Goal: Information Seeking & Learning: Compare options

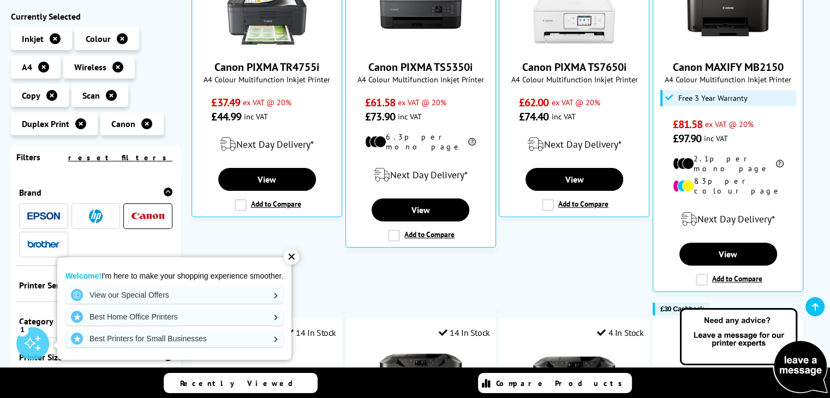
scroll to position [284, 0]
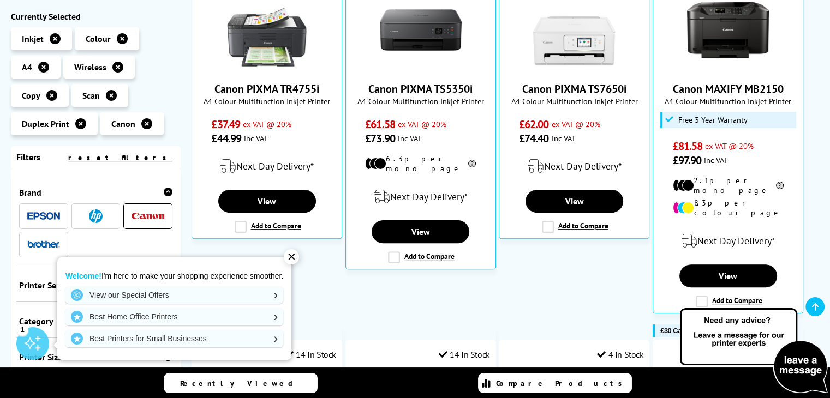
click at [293, 256] on div "✕" at bounding box center [291, 256] width 15 height 15
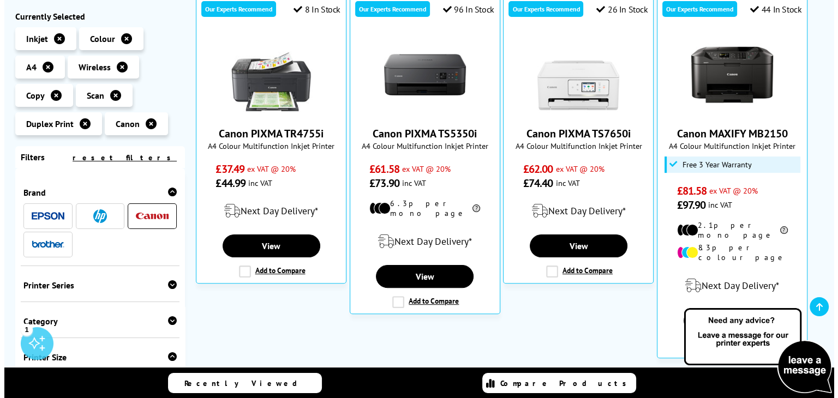
scroll to position [240, 0]
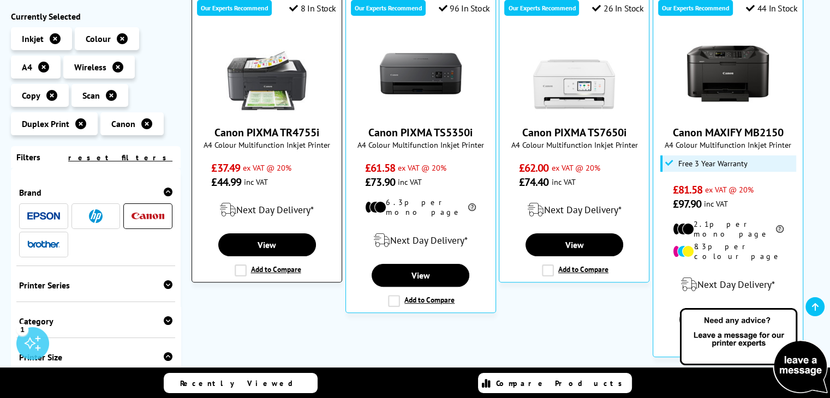
click at [238, 269] on label "Add to Compare" at bounding box center [268, 271] width 67 height 12
click at [0, 0] on input "Add to Compare" at bounding box center [0, 0] width 0 height 0
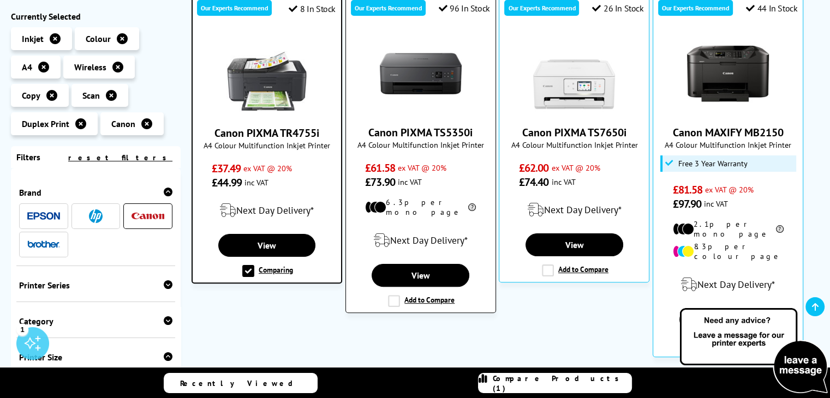
click at [395, 295] on label "Add to Compare" at bounding box center [421, 301] width 67 height 12
click at [0, 0] on input "Add to Compare" at bounding box center [0, 0] width 0 height 0
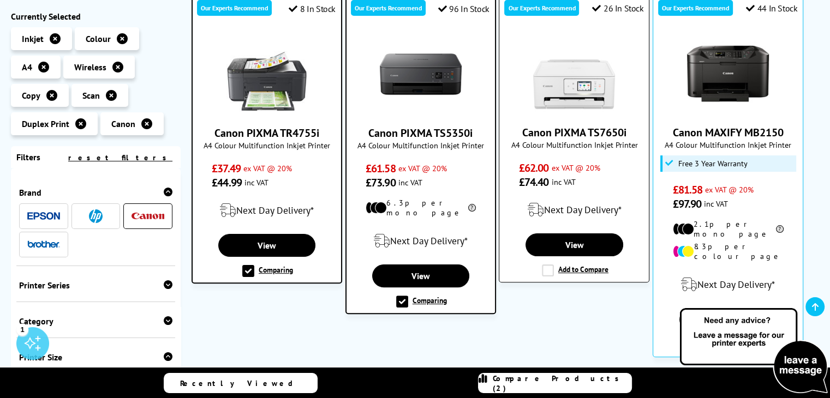
click at [545, 267] on label "Add to Compare" at bounding box center [575, 271] width 67 height 12
click at [0, 0] on input "Add to Compare" at bounding box center [0, 0] width 0 height 0
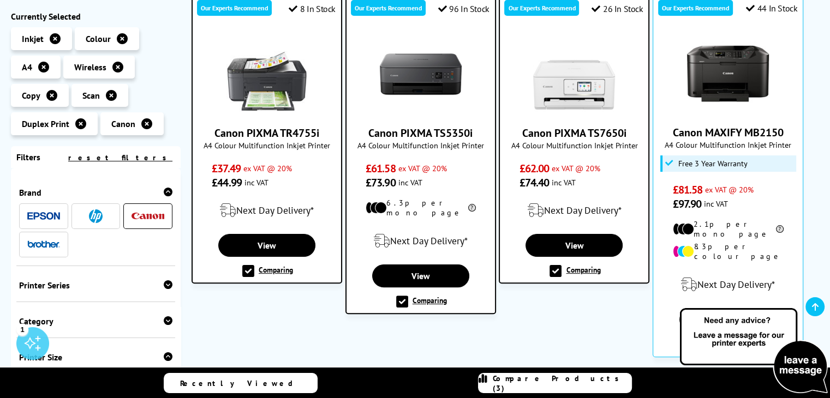
click at [558, 385] on span "Compare Products (3)" at bounding box center [562, 384] width 139 height 20
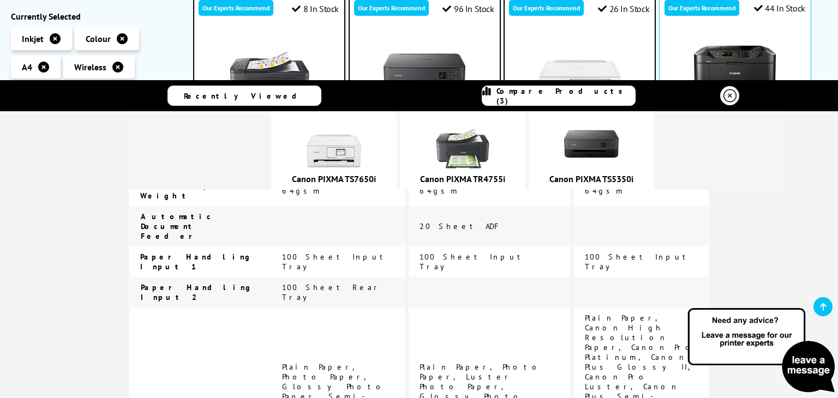
scroll to position [1919, 0]
